Goal: Task Accomplishment & Management: Manage account settings

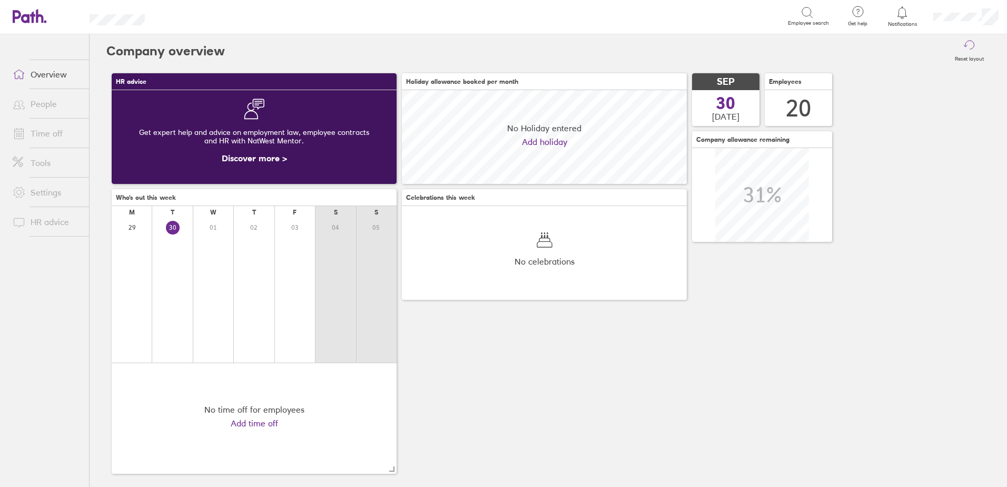
scroll to position [94, 285]
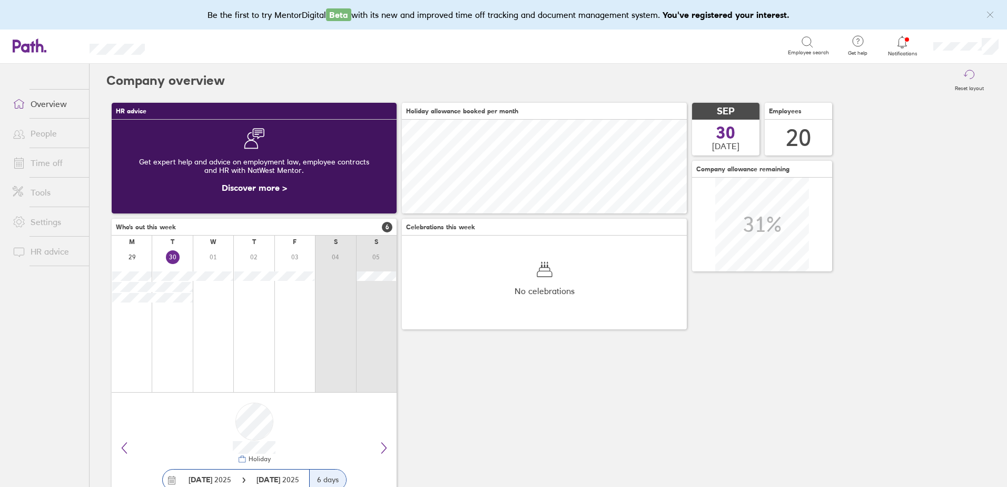
click at [36, 128] on link "People" at bounding box center [46, 133] width 85 height 21
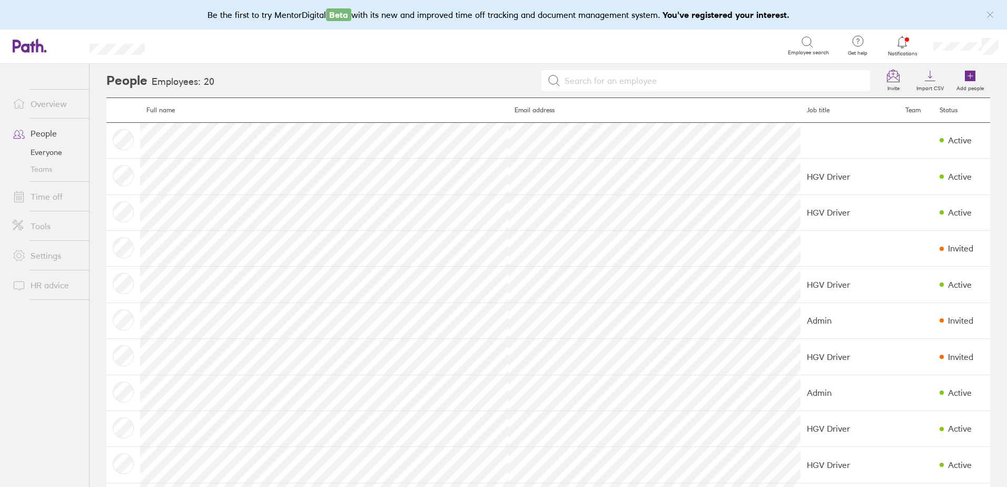
click at [42, 199] on link "Time off" at bounding box center [46, 196] width 85 height 21
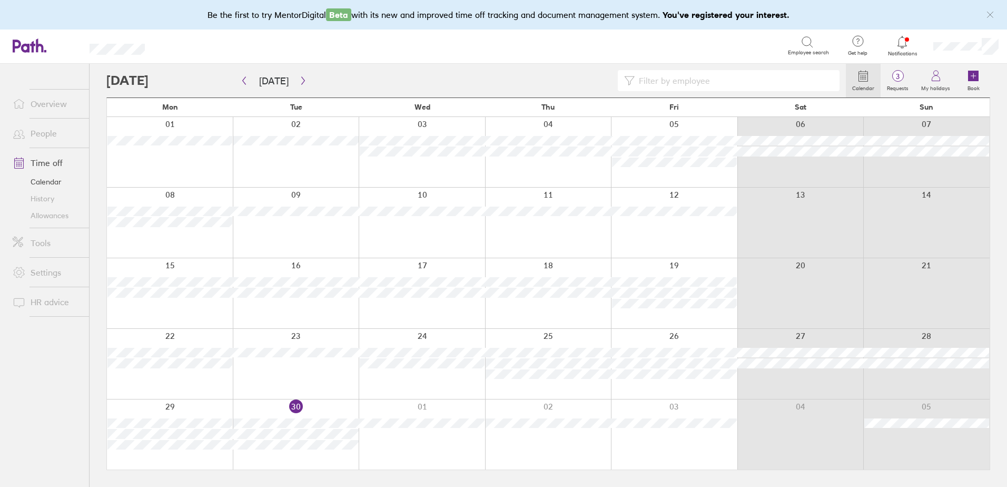
click at [47, 215] on link "Allowances" at bounding box center [46, 215] width 85 height 17
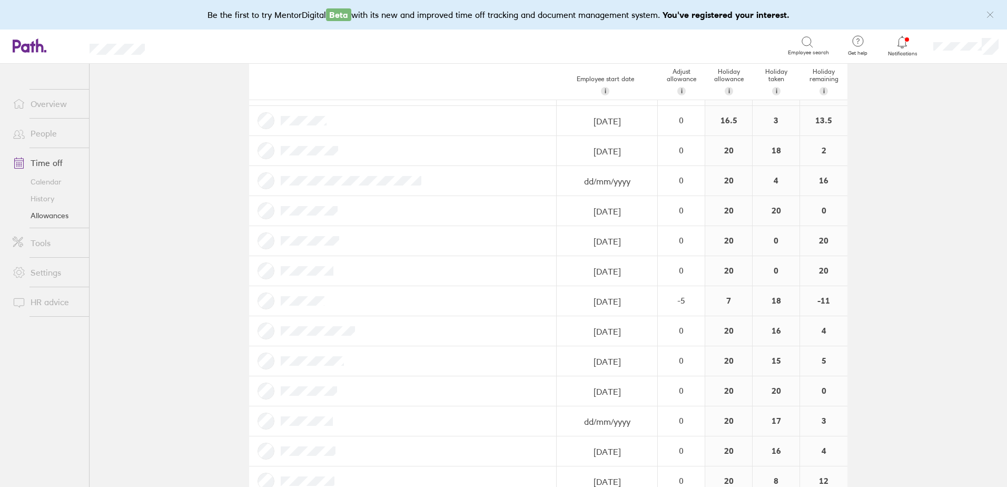
scroll to position [76, 0]
